Goal: Information Seeking & Learning: Learn about a topic

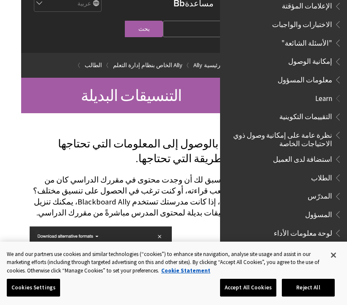
scroll to position [587, 0]
click at [326, 171] on span "الطلاب" at bounding box center [321, 176] width 21 height 11
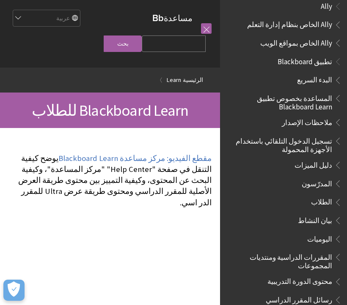
scroll to position [11, 0]
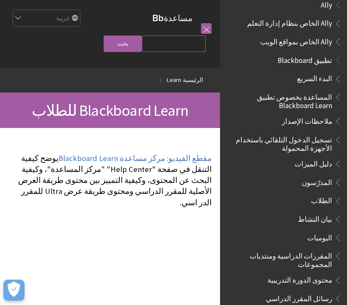
click at [330, 199] on span "الطلاب" at bounding box center [321, 199] width 21 height 11
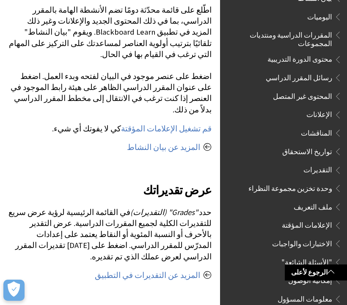
scroll to position [236, 0]
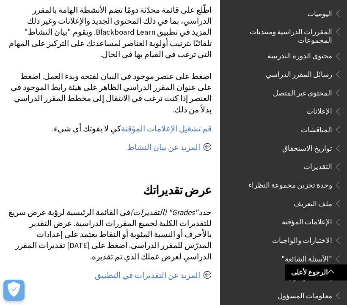
click at [317, 252] on span ""الأسئلة الشائعة"" at bounding box center [306, 257] width 51 height 11
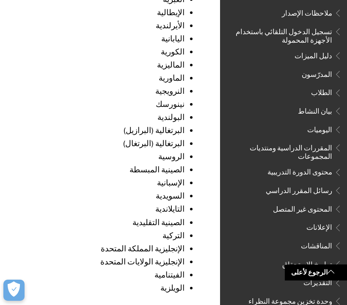
scroll to position [121, 0]
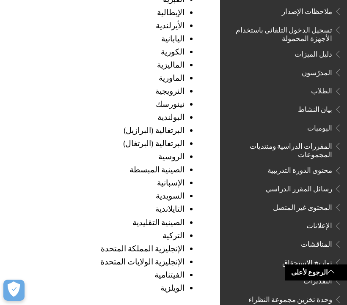
click at [322, 182] on span "رسائل المقرر الدراسي" at bounding box center [298, 187] width 66 height 11
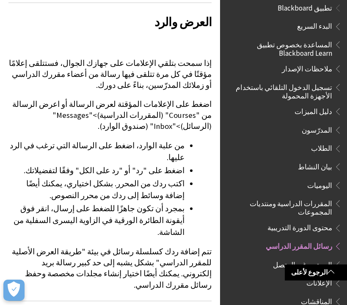
scroll to position [70, 0]
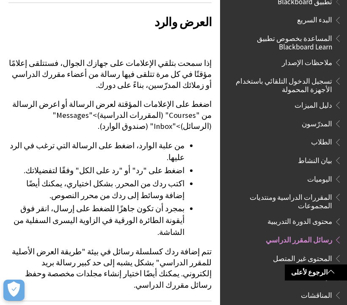
click at [311, 194] on span "المقررات الدراسية ومنتديات المجموعات" at bounding box center [281, 200] width 102 height 20
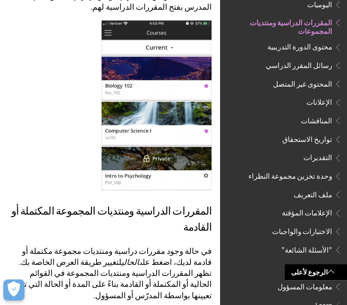
scroll to position [1402, 0]
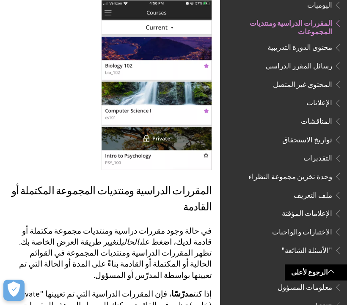
click at [315, 81] on span "المحتوى غير المتصل" at bounding box center [302, 82] width 59 height 11
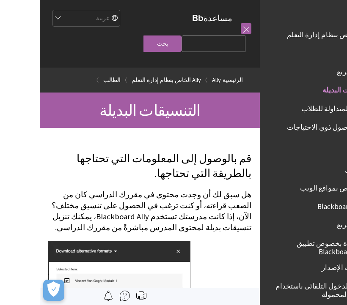
click at [7, 10] on html "تجاوز إلى المحتوى الرئيسي مساعدة Blackboard مساعدة Bb English عربية Català Cymr…" at bounding box center [173, 152] width 347 height 305
click at [19, 113] on html "تجاوز إلى المحتوى الرئيسي مساعدة Blackboard مساعدة Bb English عربية Català Cymr…" at bounding box center [173, 152] width 347 height 305
click at [26, 217] on html "تجاوز إلى المحتوى الرئيسي مساعدة Blackboard مساعدة Bb English عربية Català Cymr…" at bounding box center [173, 152] width 347 height 305
click at [22, 271] on html "تجاوز إلى المحتوى الرئيسي مساعدة Blackboard مساعدة Bb English عربية Català Cymr…" at bounding box center [173, 152] width 347 height 305
click at [18, 290] on html "تجاوز إلى المحتوى الرئيسي مساعدة Blackboard مساعدة Bb English عربية Català Cymr…" at bounding box center [173, 152] width 347 height 305
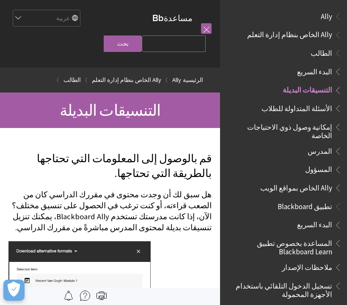
scroll to position [69, 0]
